Goal: Task Accomplishment & Management: Manage account settings

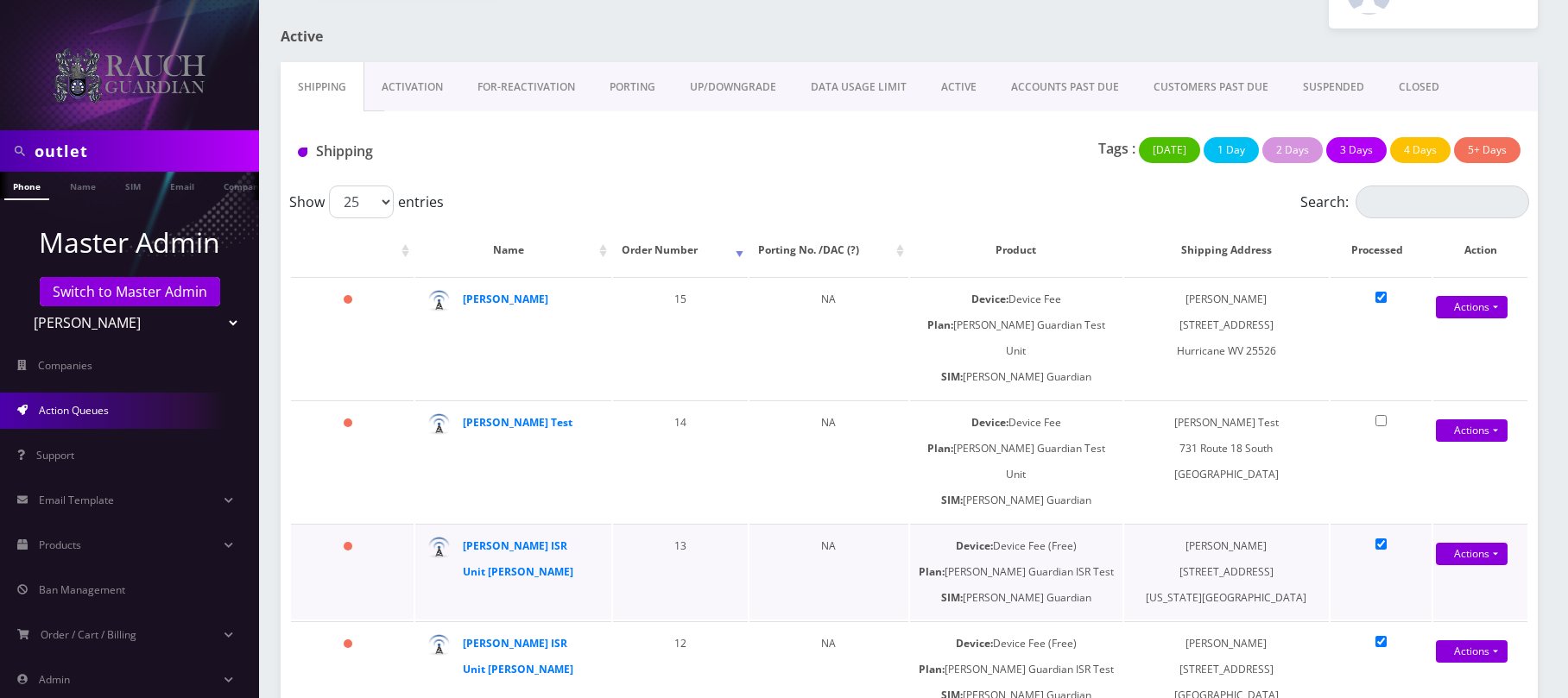
scroll to position [93, 0]
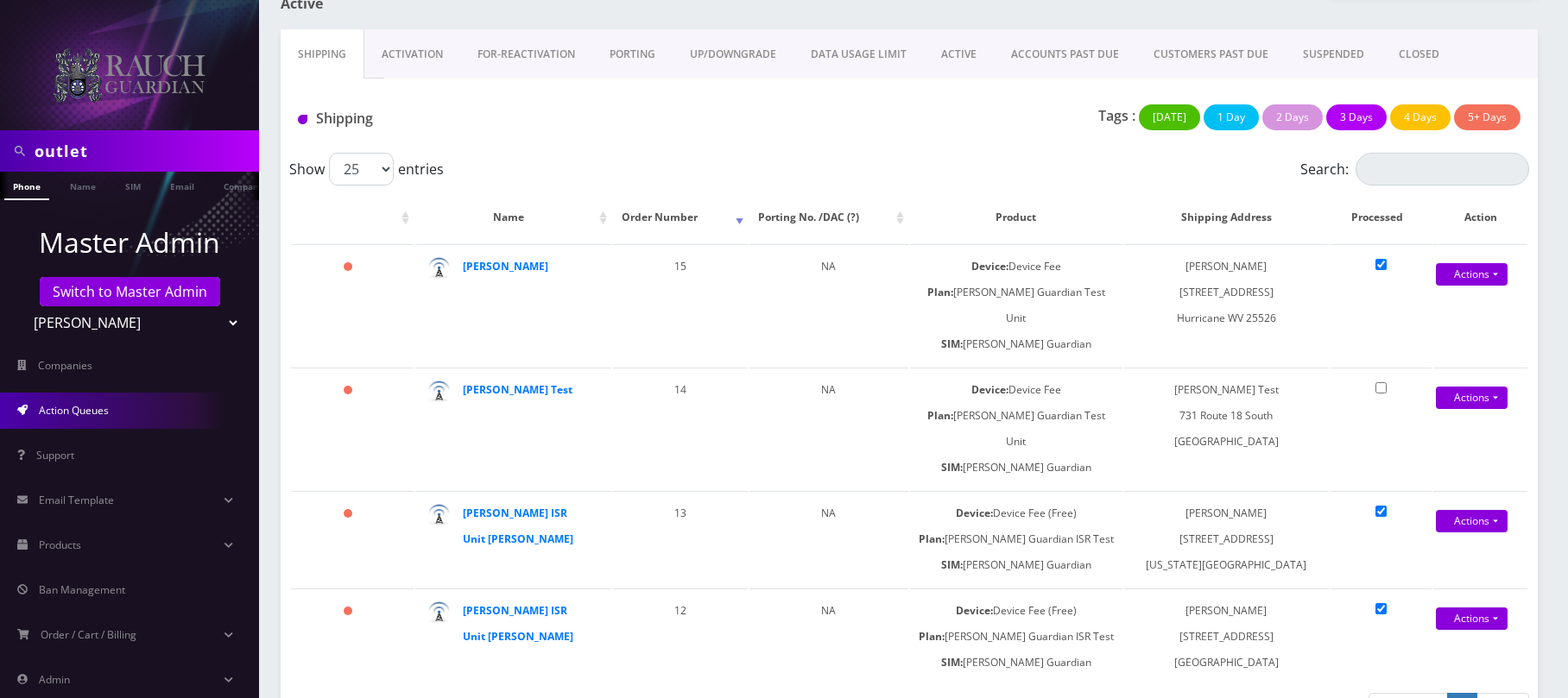
click at [212, 314] on select "Teltik Production My Link Mobile VennMobile Unlimited Advanced LTE [PERSON_NAME…" at bounding box center [129, 322] width 220 height 33
select select "13"
click at [20, 306] on select "Teltik Production My Link Mobile VennMobile Unlimited Advanced LTE [PERSON_NAME…" at bounding box center [129, 322] width 220 height 33
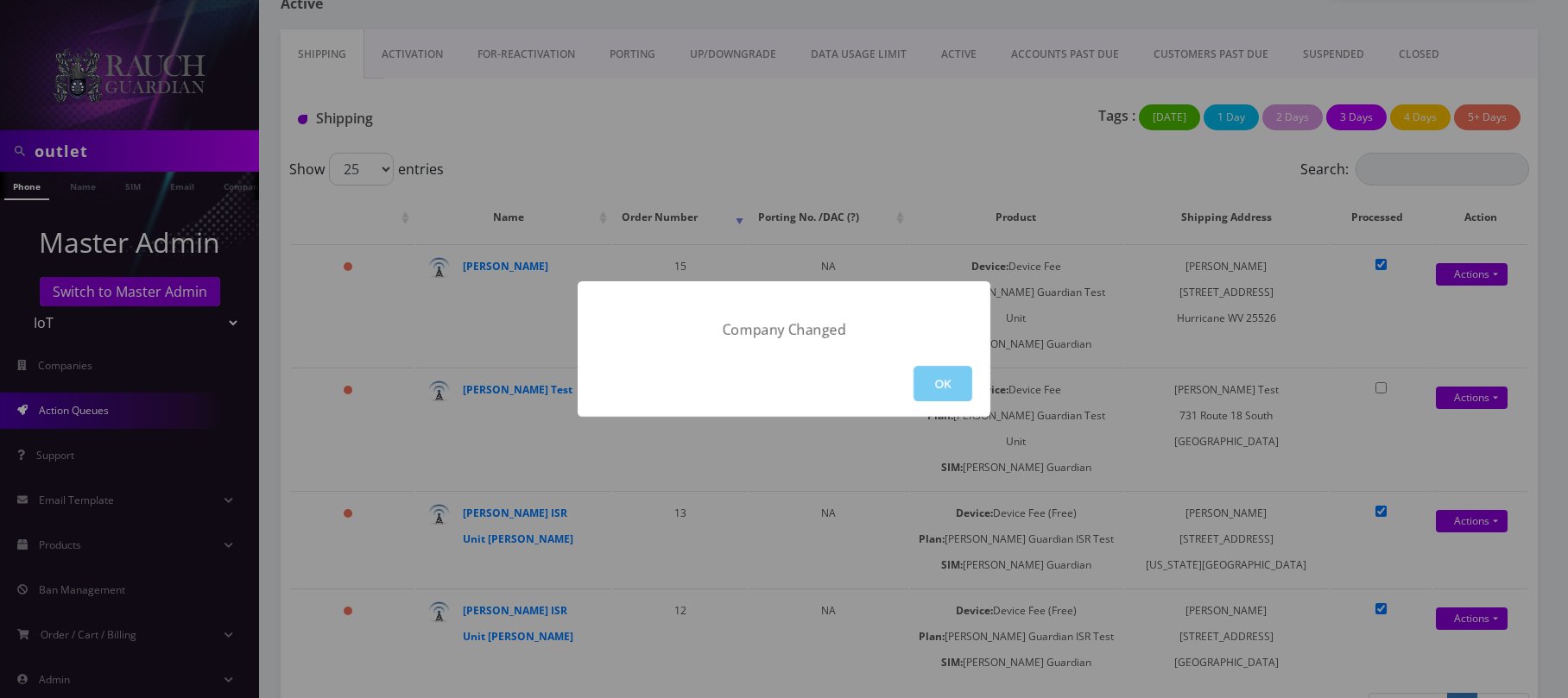
click at [940, 378] on button "OK" at bounding box center [943, 384] width 59 height 36
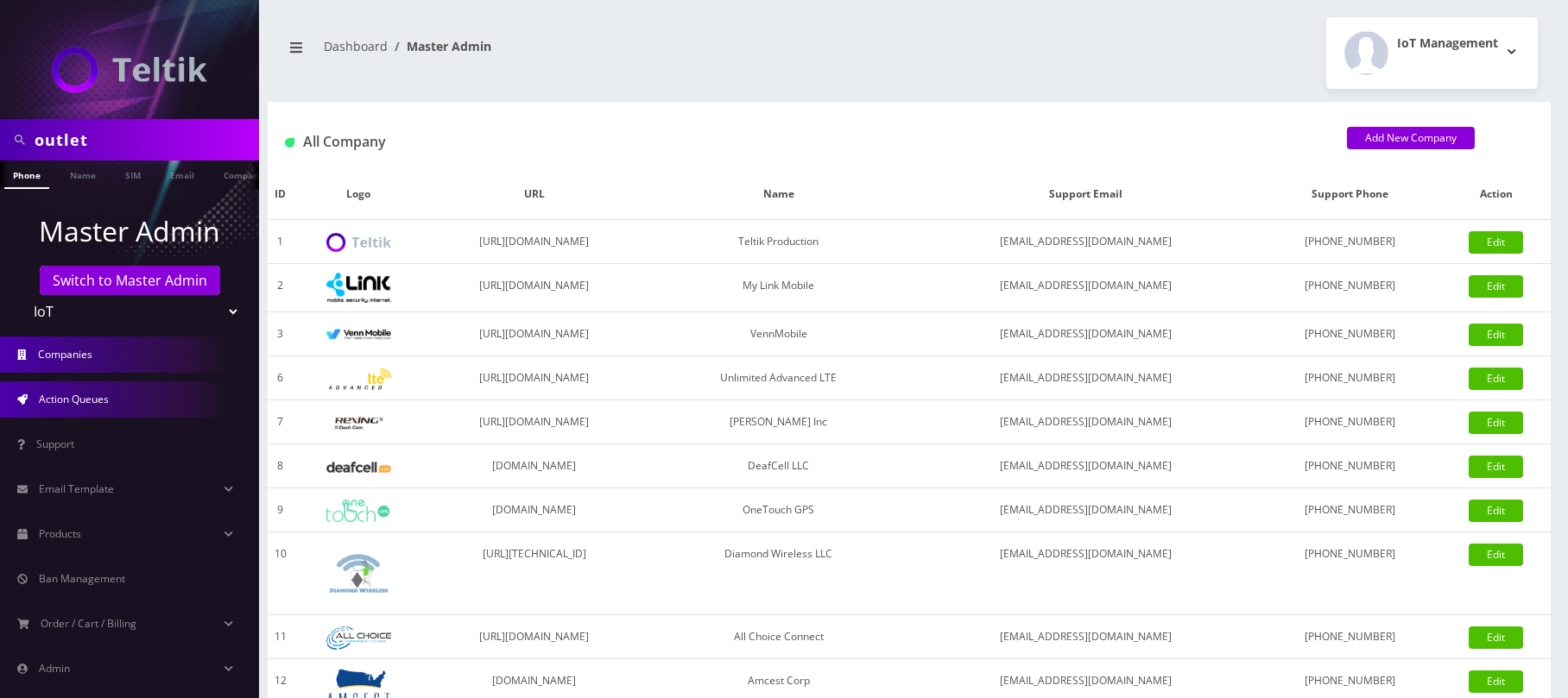
click at [138, 404] on link "Action Queues" at bounding box center [129, 400] width 259 height 37
click at [80, 394] on span "Action Queues" at bounding box center [74, 399] width 70 height 14
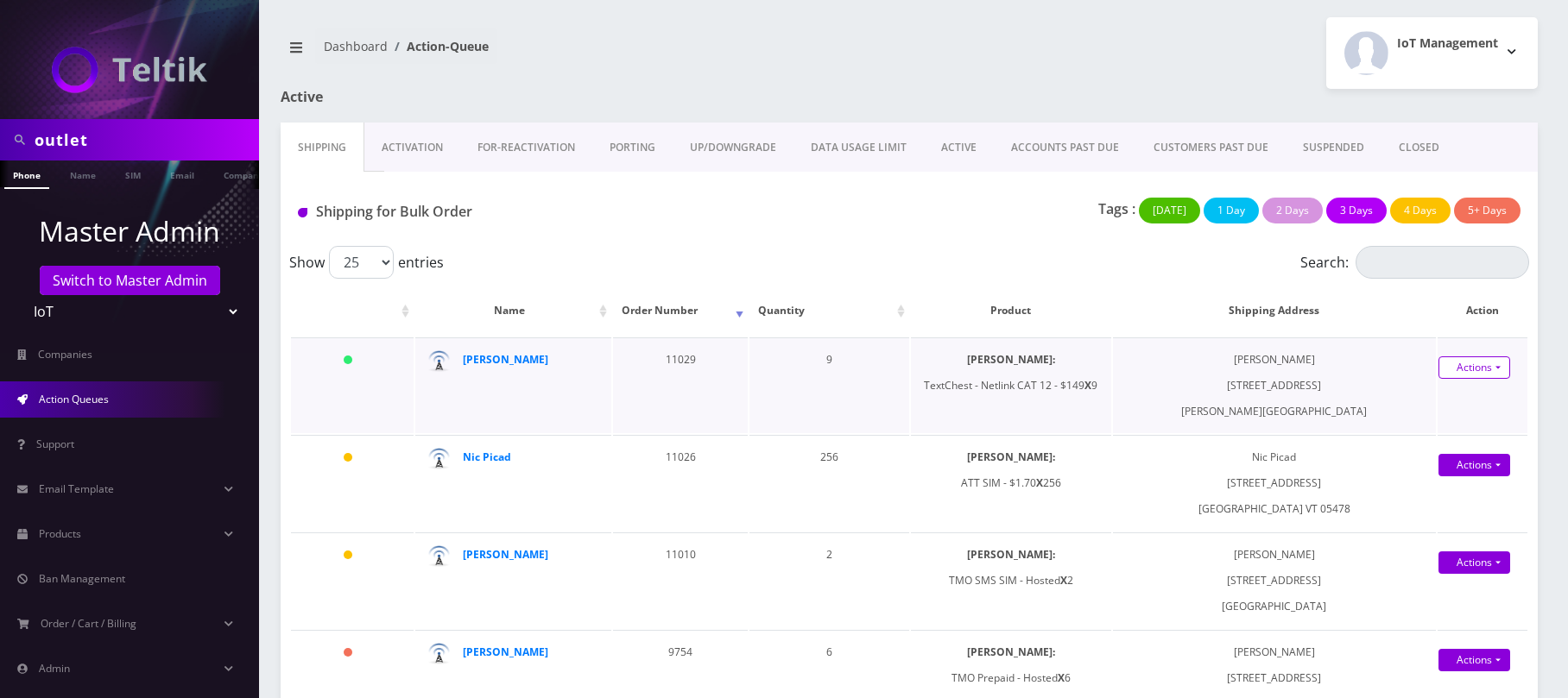
click at [1178, 366] on link "Actions" at bounding box center [1474, 367] width 71 height 22
click at [937, 346] on td "SIMs: TextChest - Netlink CAT 12 - $149 X 9" at bounding box center [1011, 386] width 200 height 96
click at [1178, 473] on link "Actions" at bounding box center [1474, 465] width 71 height 22
click at [1047, 410] on td "SIMs: TextChest - Netlink CAT 12 - $149 X 9" at bounding box center [1011, 386] width 200 height 96
click at [145, 309] on select "Teltik Production My Link Mobile VennMobile Unlimited Advanced LTE Rexing Inc D…" at bounding box center [129, 312] width 220 height 33
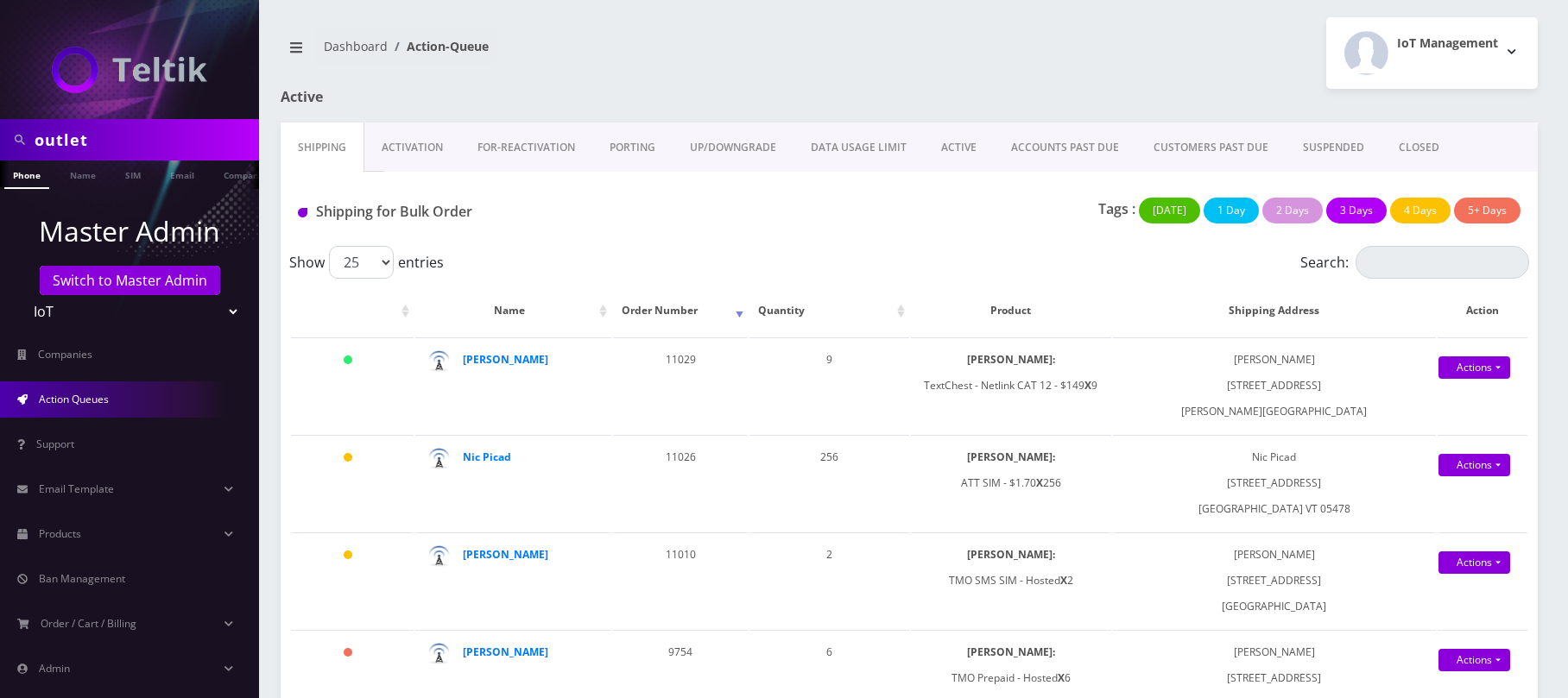
select select "28"
click at [20, 296] on select "Teltik Production My Link Mobile VennMobile Unlimited Advanced LTE Rexing Inc D…" at bounding box center [129, 312] width 220 height 33
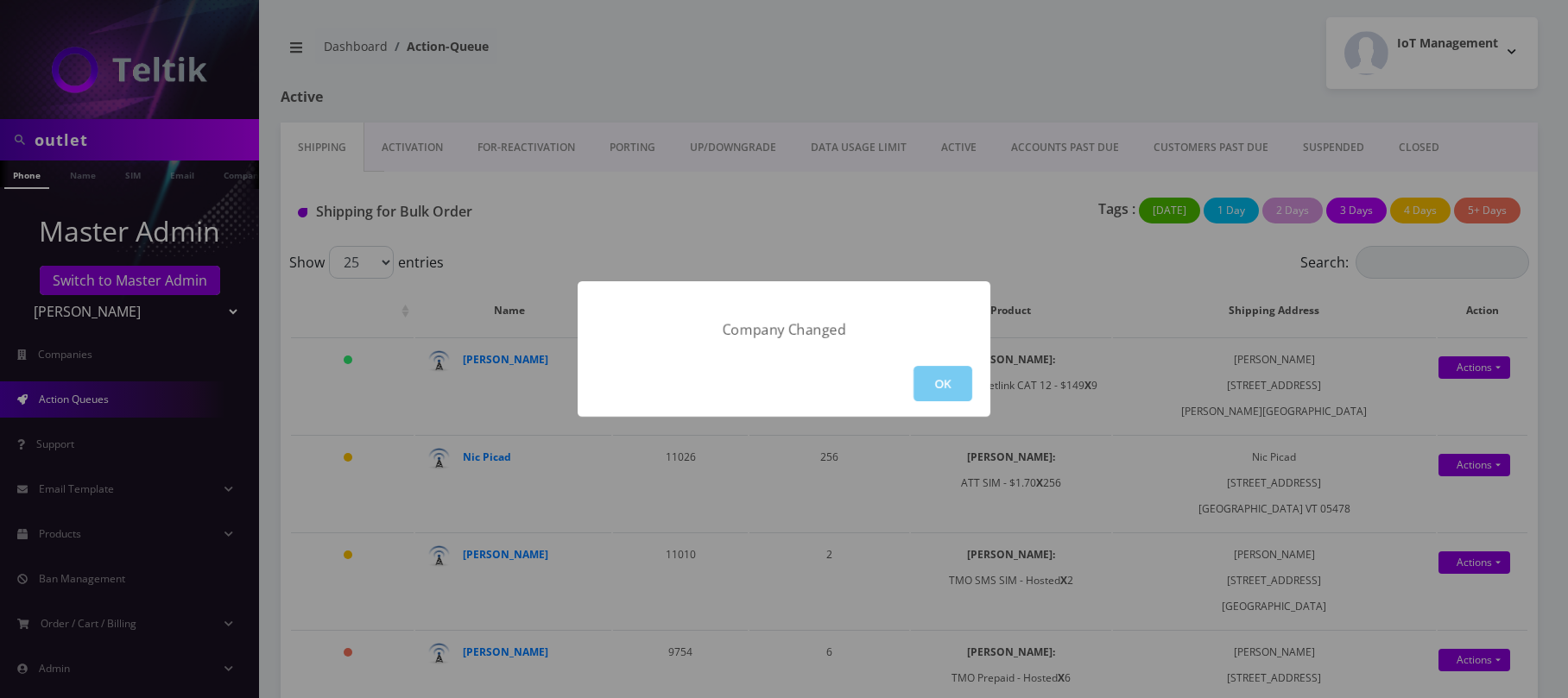
click at [946, 386] on button "OK" at bounding box center [943, 384] width 59 height 36
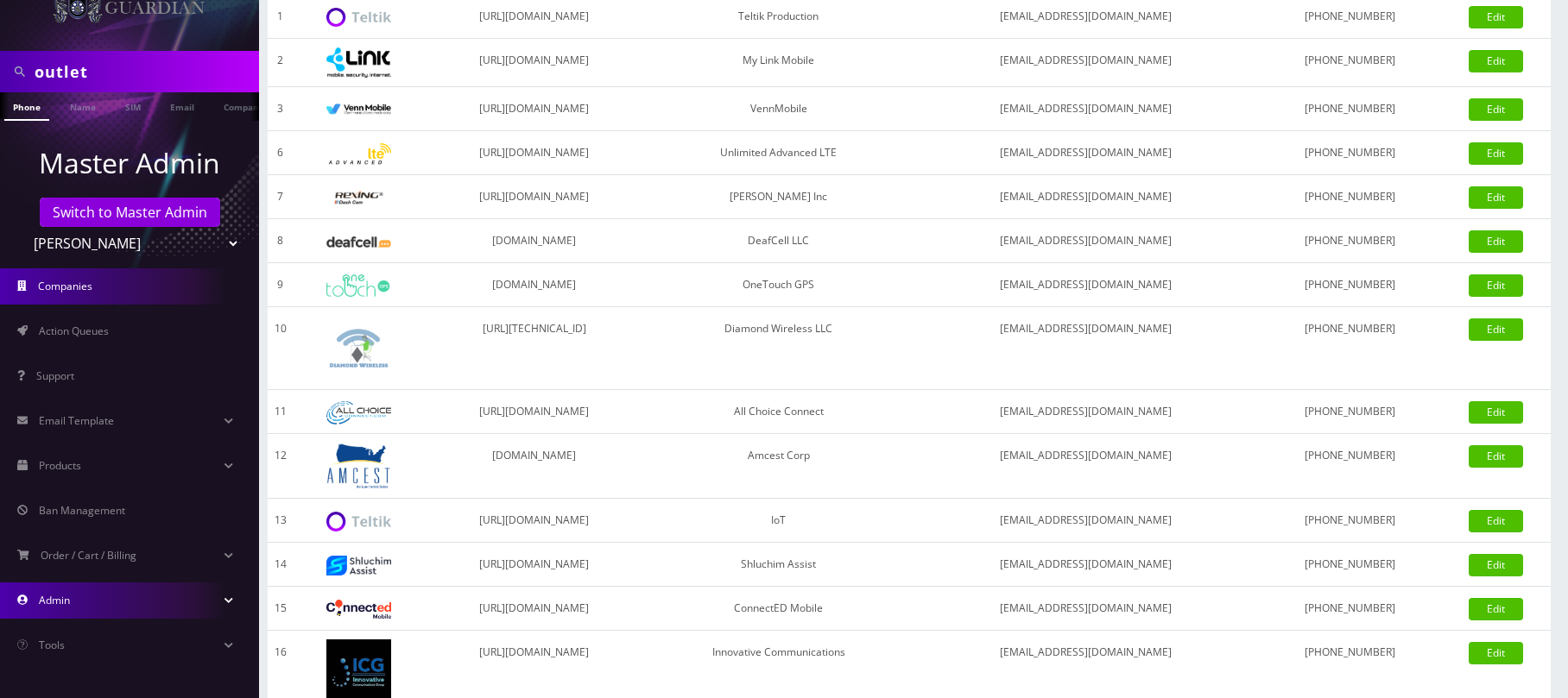
scroll to position [230, 0]
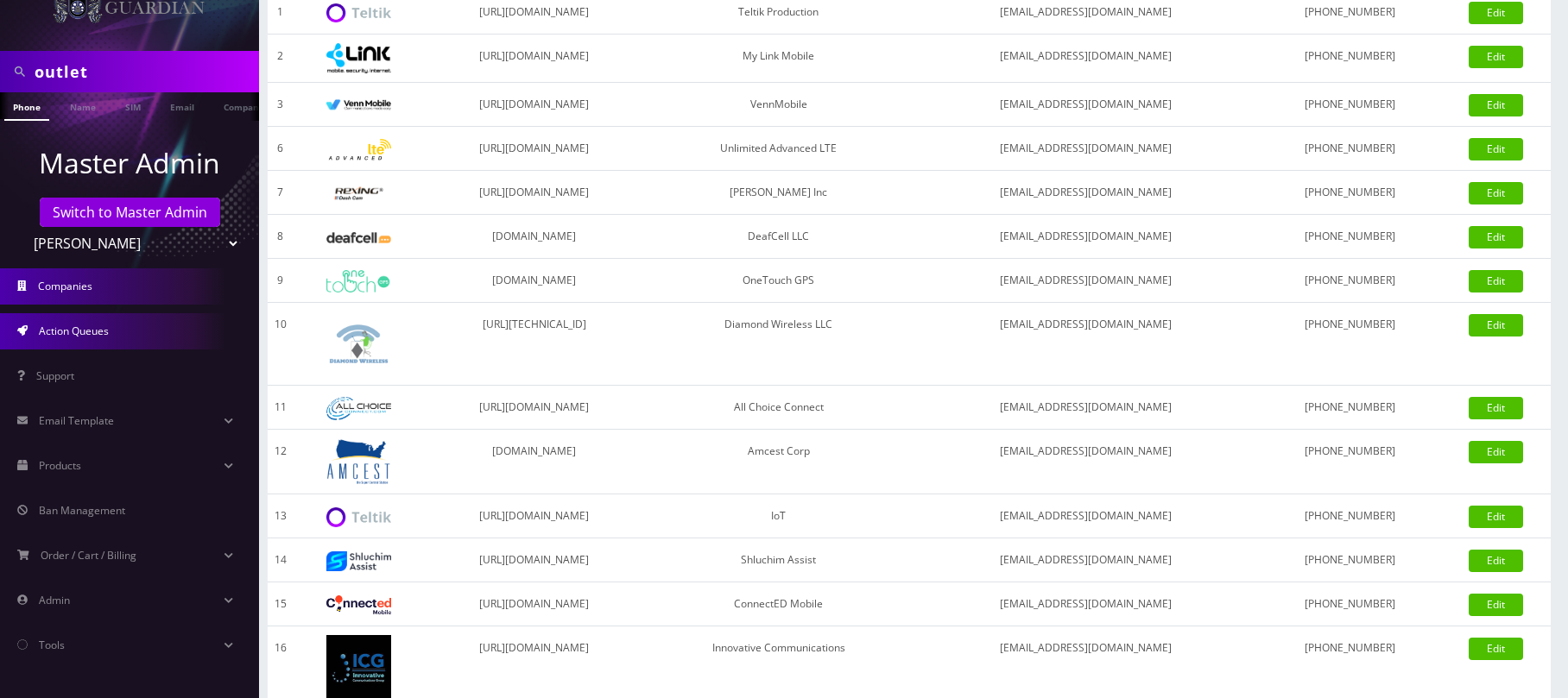
click at [128, 329] on link "Action Queues" at bounding box center [129, 331] width 259 height 37
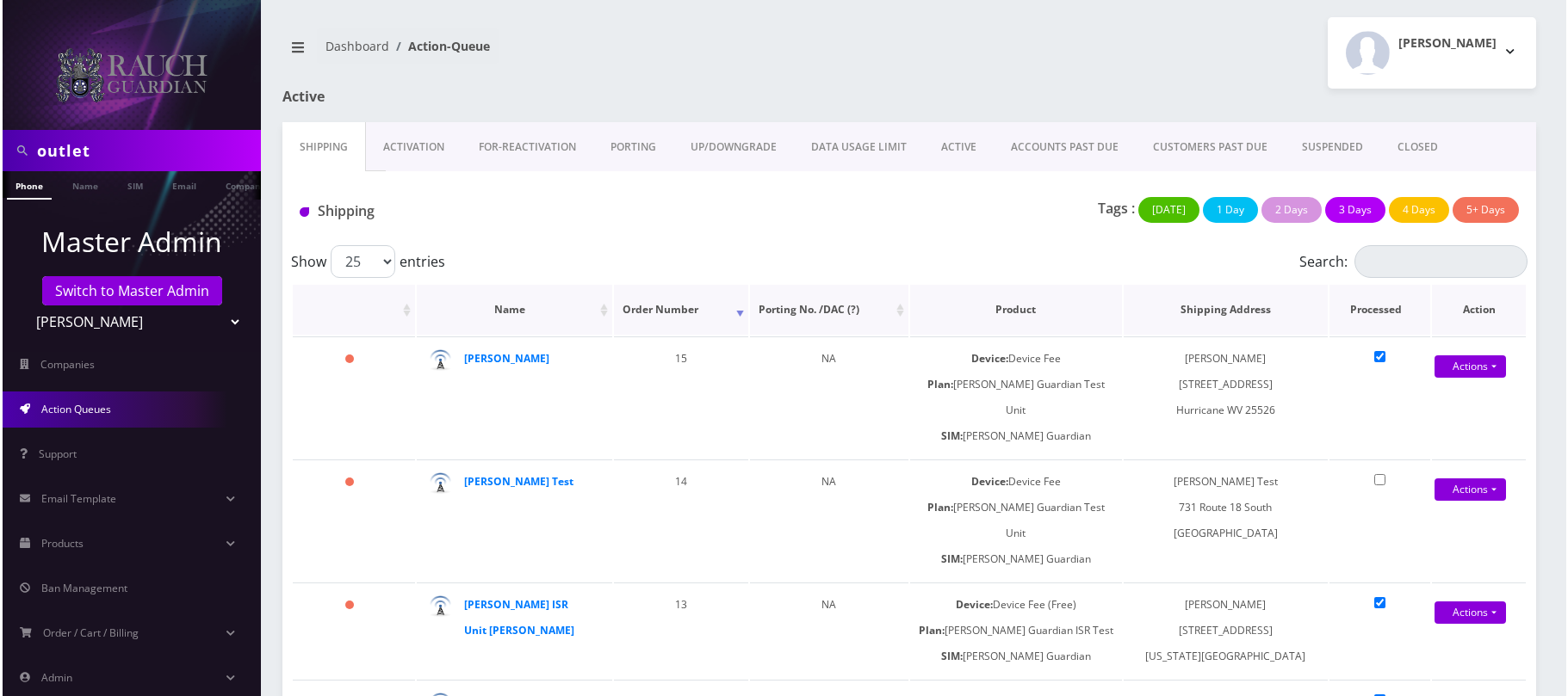
scroll to position [93, 0]
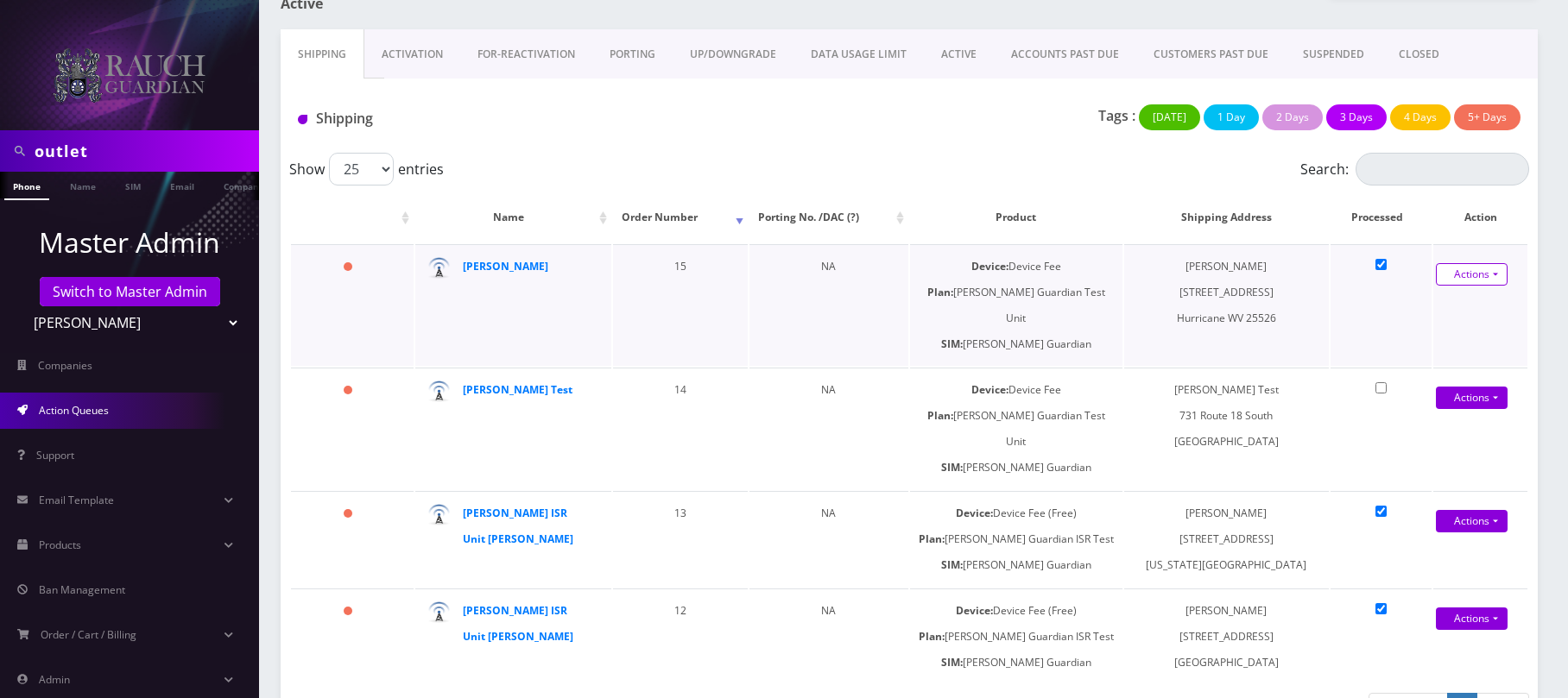
click at [1467, 267] on link "Actions" at bounding box center [1471, 274] width 71 height 22
click at [1447, 304] on link "Shipped" at bounding box center [1463, 306] width 138 height 26
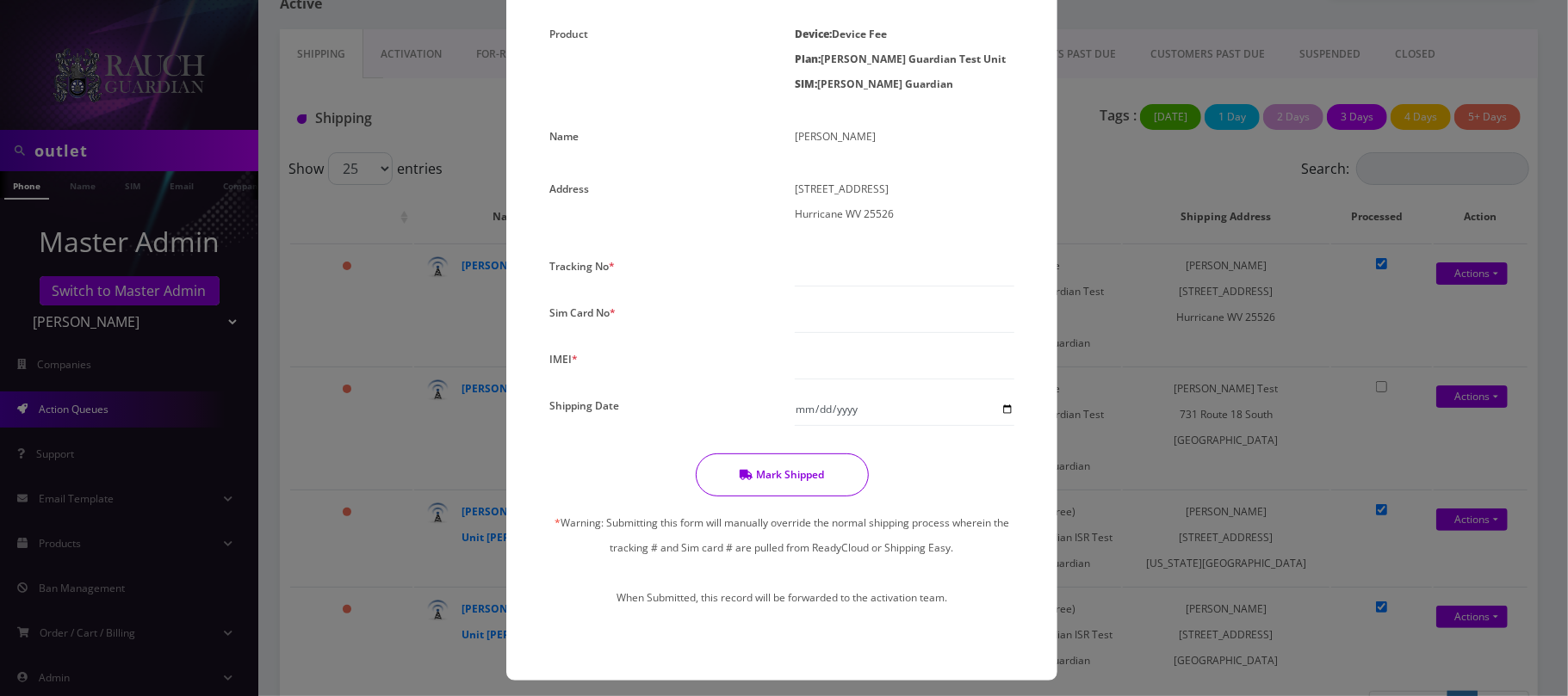
scroll to position [229, 0]
